Goal: Check status: Check status

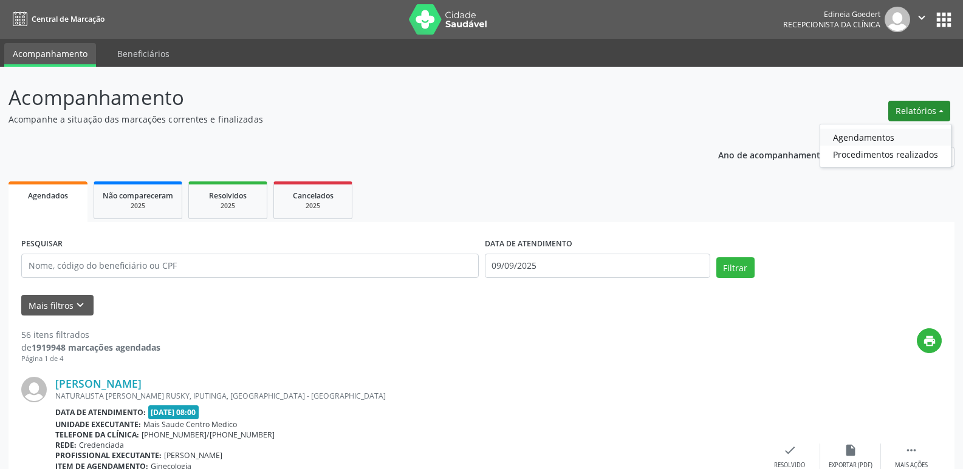
click at [865, 137] on link "Agendamentos" at bounding box center [885, 137] width 131 height 17
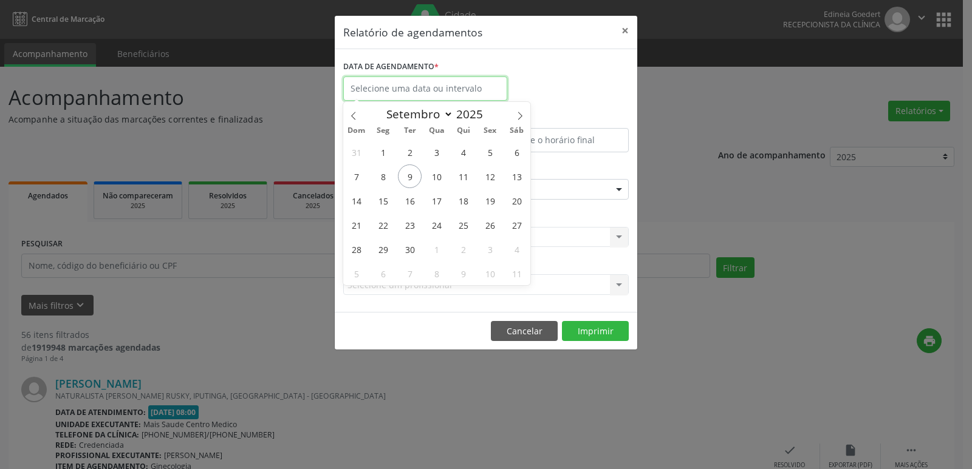
drag, startPoint x: 396, startPoint y: 87, endPoint x: 403, endPoint y: 94, distance: 9.9
click at [395, 86] on input "text" at bounding box center [425, 89] width 164 height 24
click at [411, 172] on span "9" at bounding box center [410, 177] width 24 height 24
type input "09/09/2025"
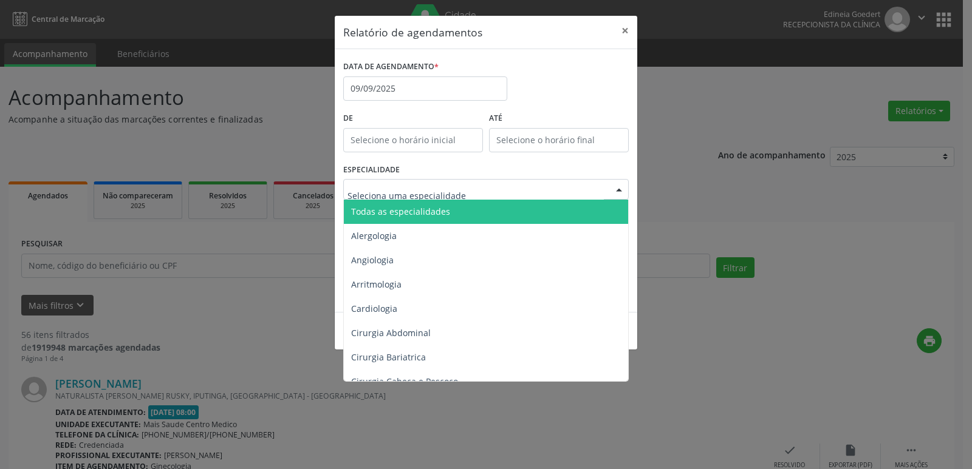
click at [424, 207] on span "Todas as especialidades" at bounding box center [400, 212] width 99 height 12
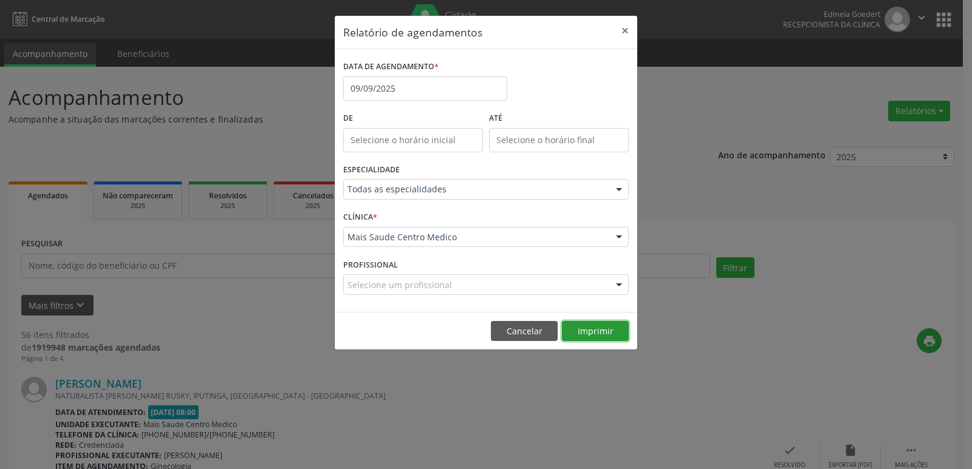
click at [602, 337] on button "Imprimir" at bounding box center [595, 331] width 67 height 21
click at [426, 94] on input "09/09/2025" at bounding box center [425, 89] width 164 height 24
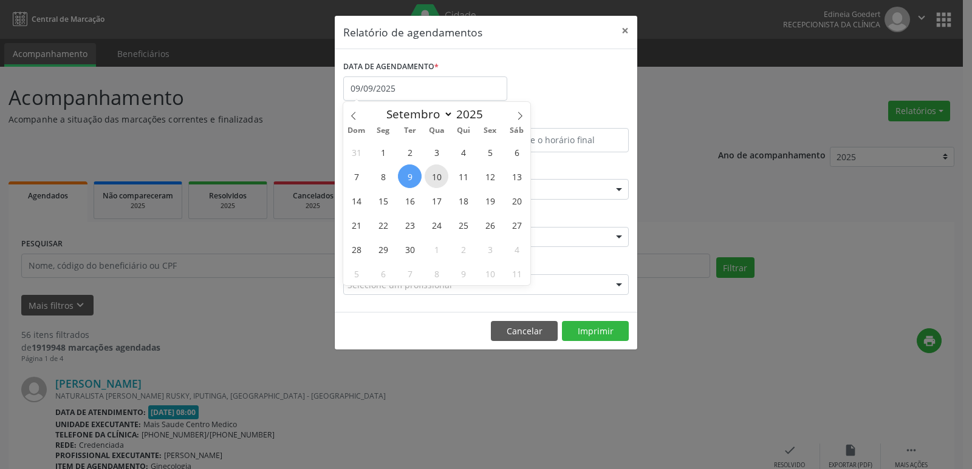
click at [441, 170] on span "10" at bounding box center [437, 177] width 24 height 24
type input "[DATE]"
click at [441, 170] on span "10" at bounding box center [437, 177] width 24 height 24
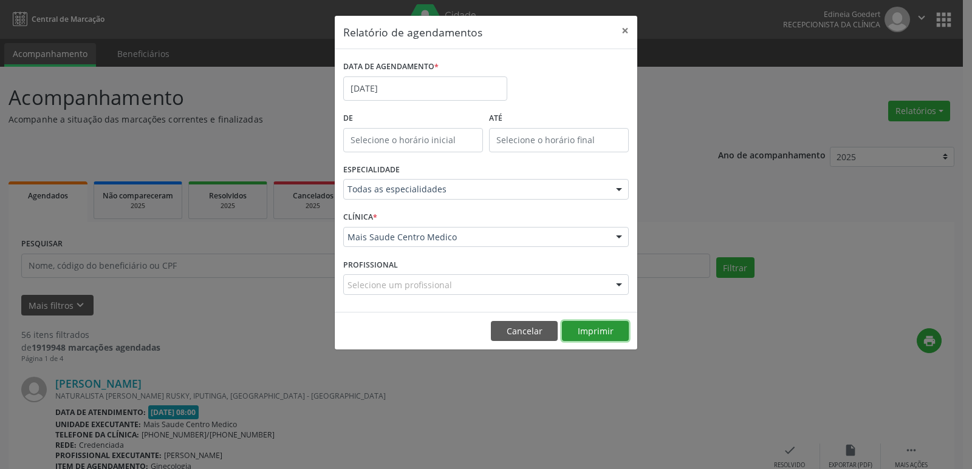
click at [596, 328] on button "Imprimir" at bounding box center [595, 331] width 67 height 21
